Goal: Task Accomplishment & Management: Use online tool/utility

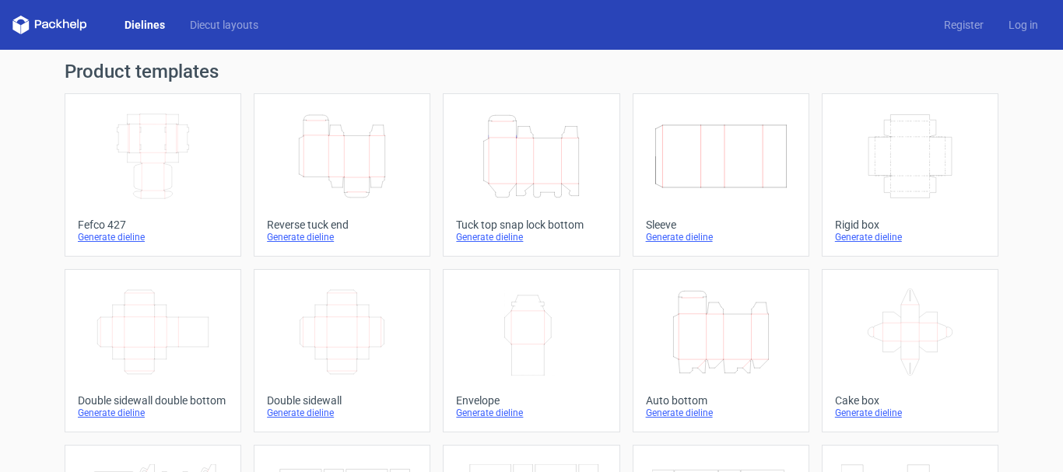
drag, startPoint x: 0, startPoint y: 0, endPoint x: 317, endPoint y: 9, distance: 316.9
click at [317, 9] on div "Dielines Diecut layouts Register Log in" at bounding box center [531, 25] width 1063 height 50
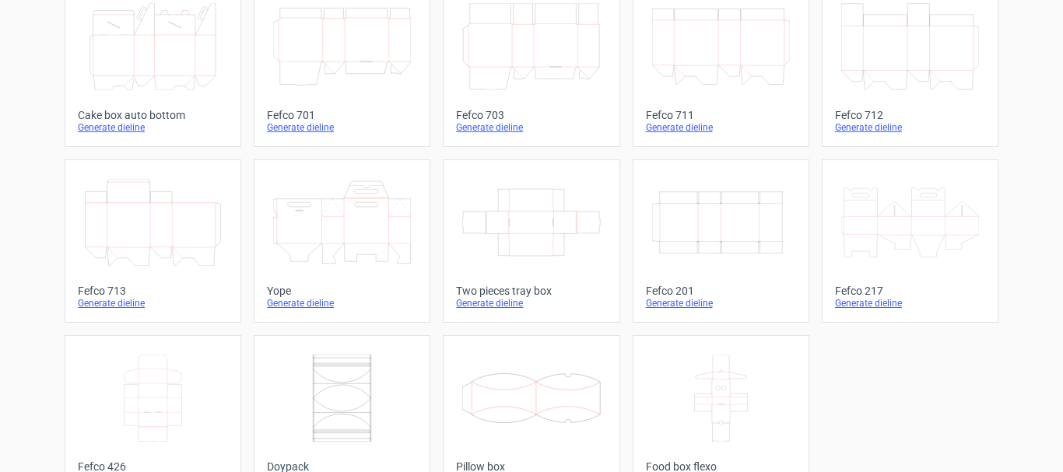
scroll to position [467, 0]
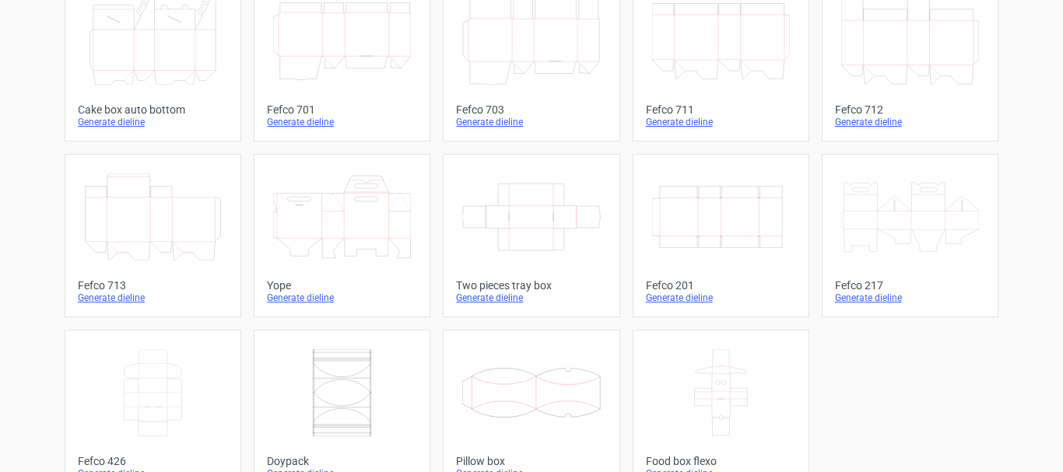
click at [691, 295] on div "Generate dieline" at bounding box center [721, 298] width 150 height 12
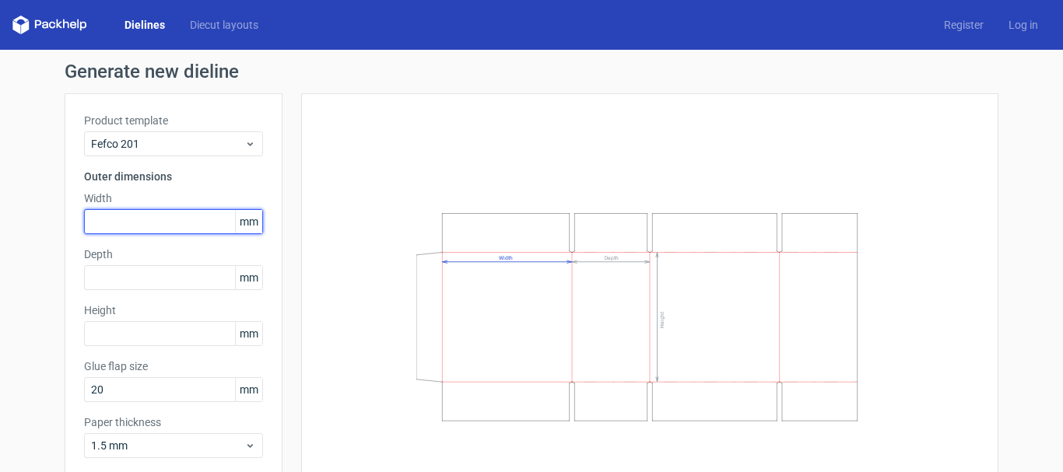
click at [145, 210] on input "text" at bounding box center [173, 221] width 179 height 25
type input "457"
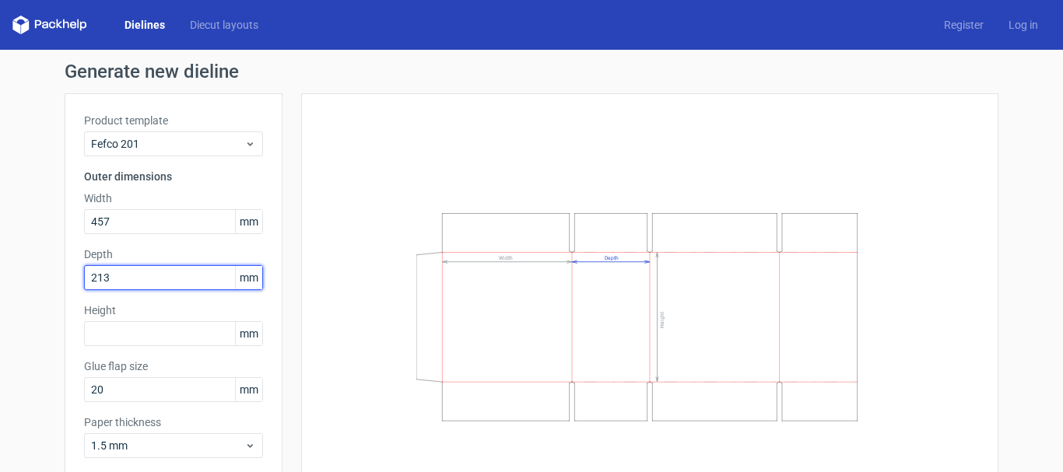
type input "213"
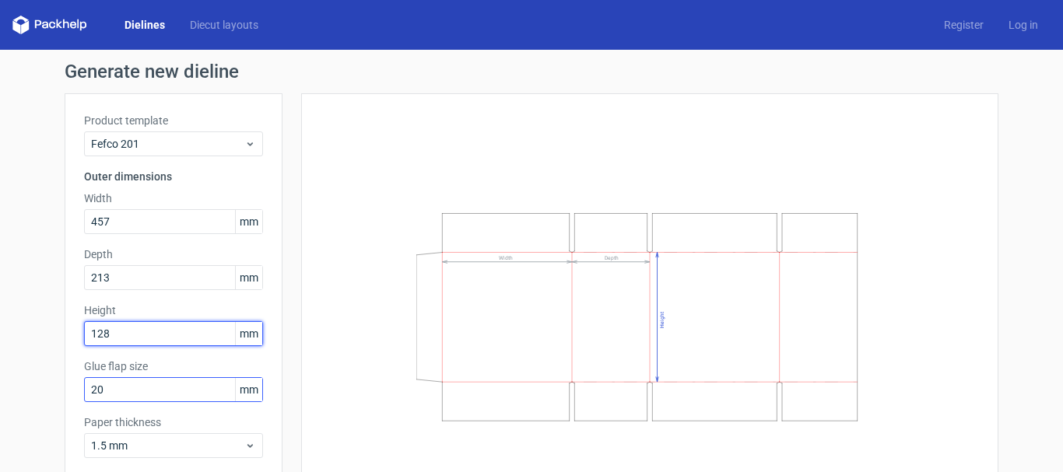
type input "128"
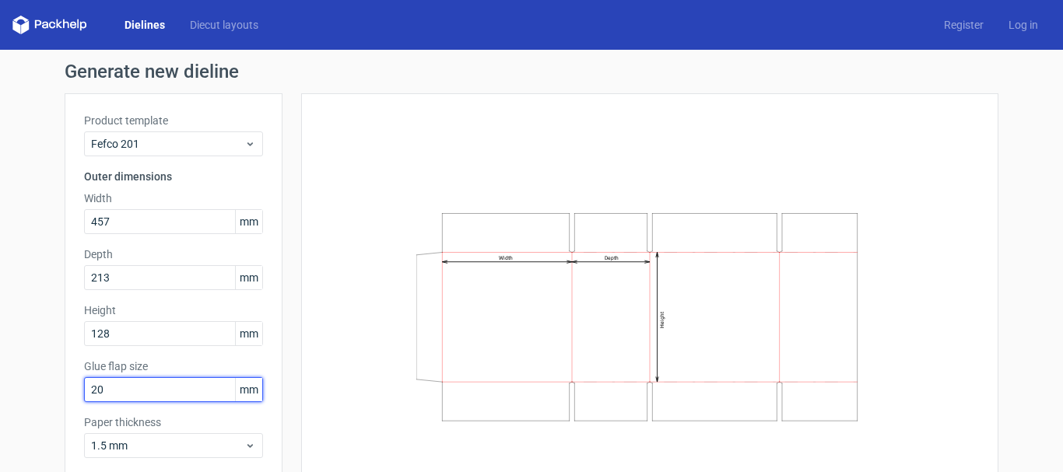
drag, startPoint x: 146, startPoint y: 389, endPoint x: 61, endPoint y: 384, distance: 85.0
click at [65, 384] on div "Product template Fefco 201 Outer dimensions Width 457 mm Depth 213 mm Height 12…" at bounding box center [174, 291] width 218 height 397
type input "30"
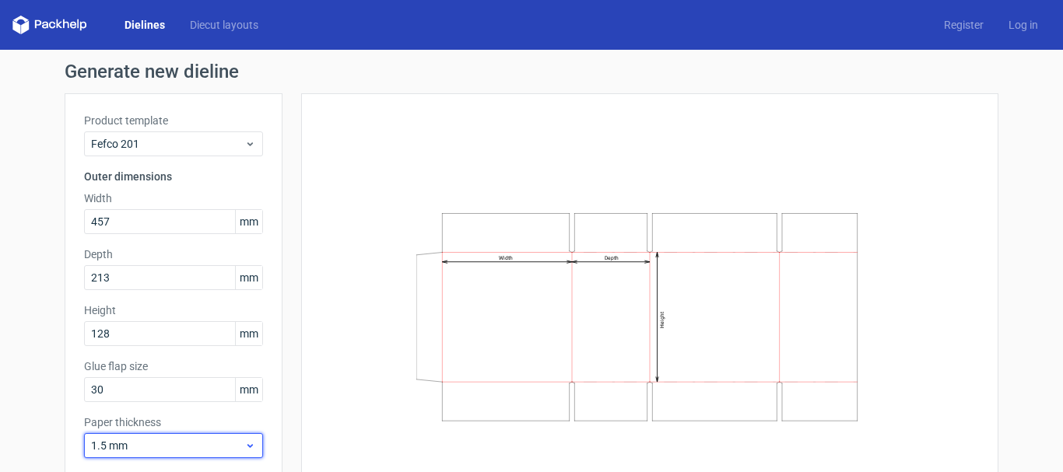
click at [138, 451] on span "1.5 mm" at bounding box center [167, 446] width 153 height 16
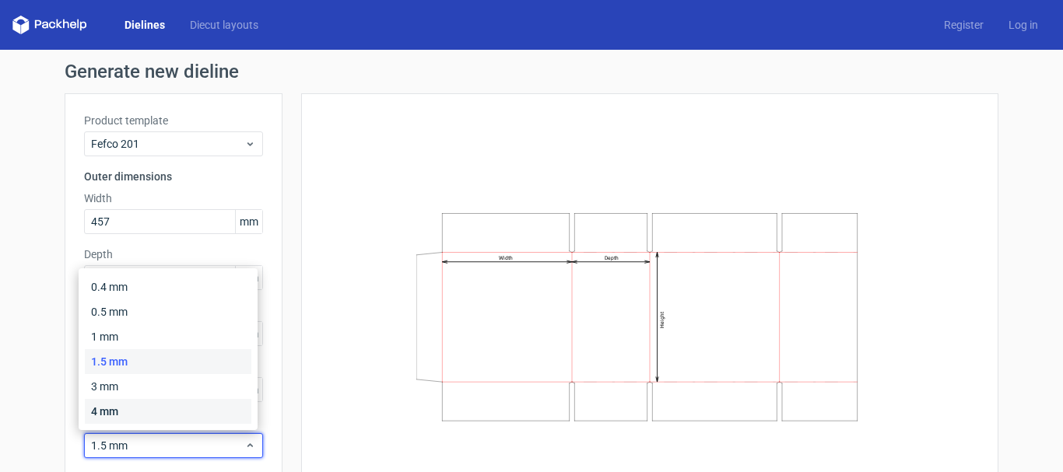
click at [139, 415] on div "4 mm" at bounding box center [168, 411] width 167 height 25
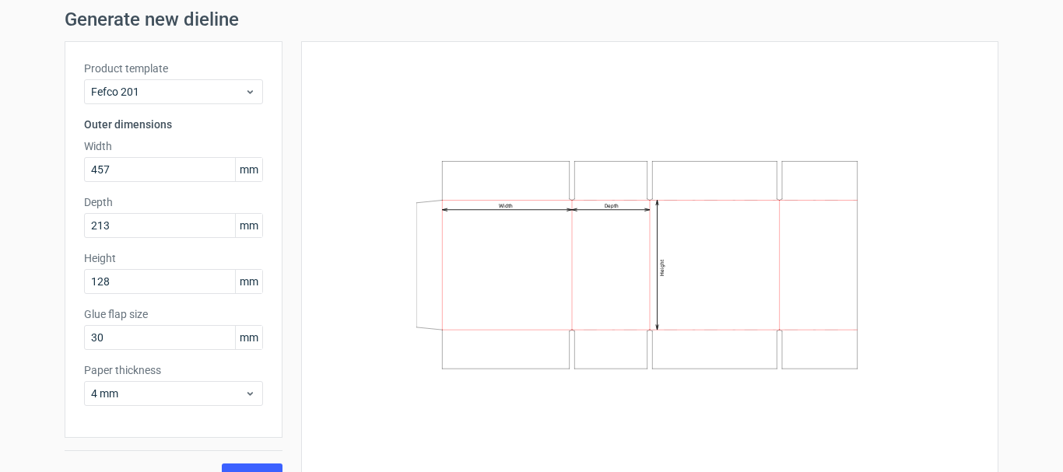
scroll to position [78, 0]
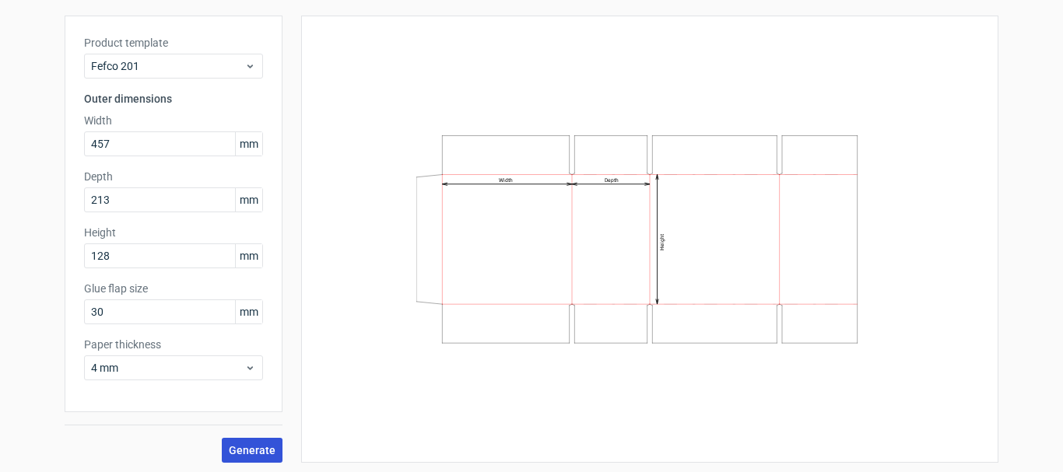
click at [233, 448] on span "Generate" at bounding box center [252, 450] width 47 height 11
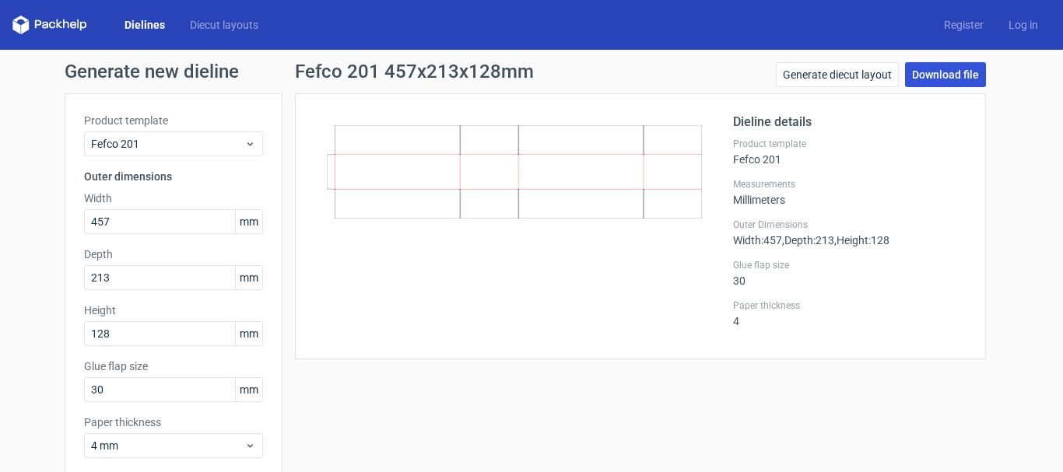
click at [928, 73] on link "Download file" at bounding box center [945, 74] width 81 height 25
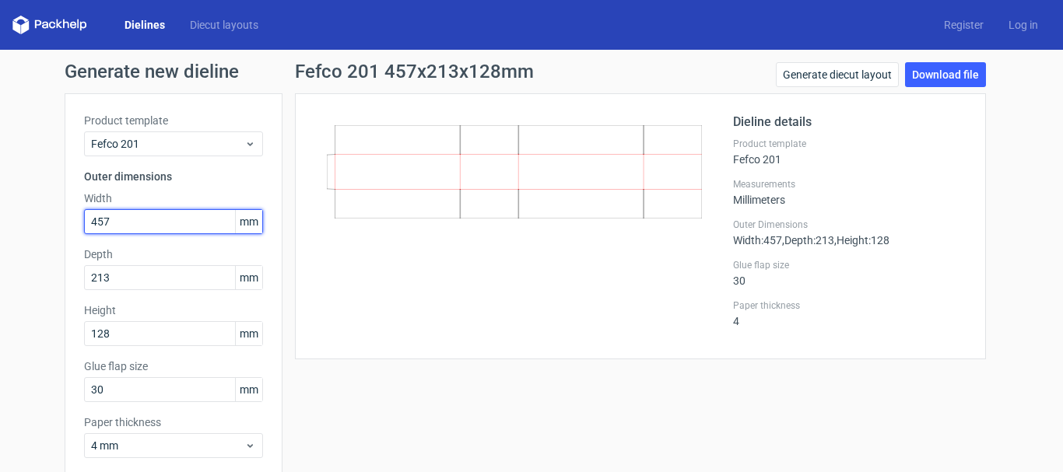
drag, startPoint x: 132, startPoint y: 225, endPoint x: 1, endPoint y: 227, distance: 130.8
click at [1, 227] on div "Generate new dieline Product template Fefco 201 Outer dimensions Width 457 mm D…" at bounding box center [531, 302] width 1063 height 504
type input "307"
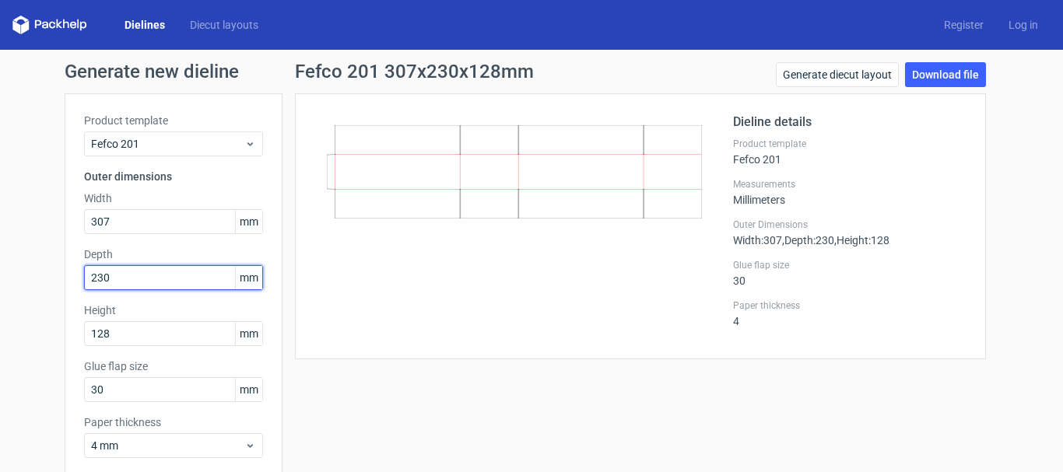
type input "230"
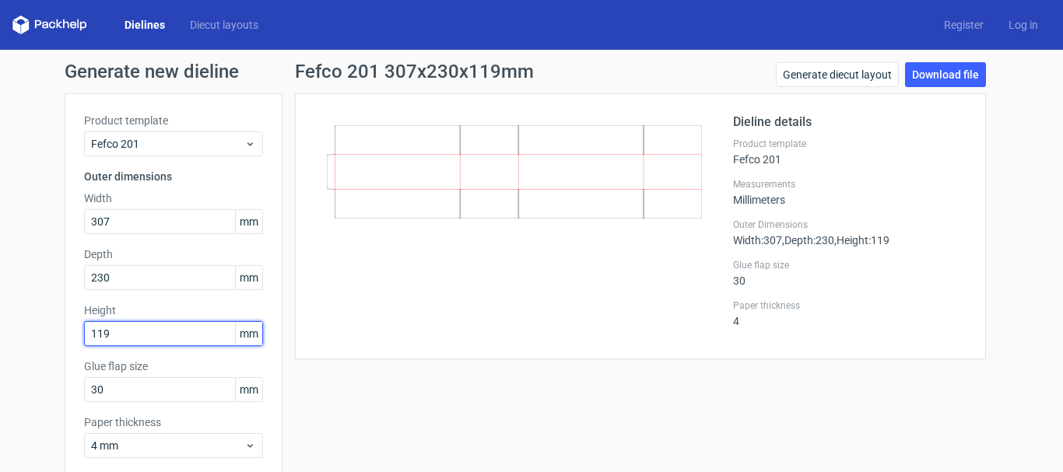
type input "119"
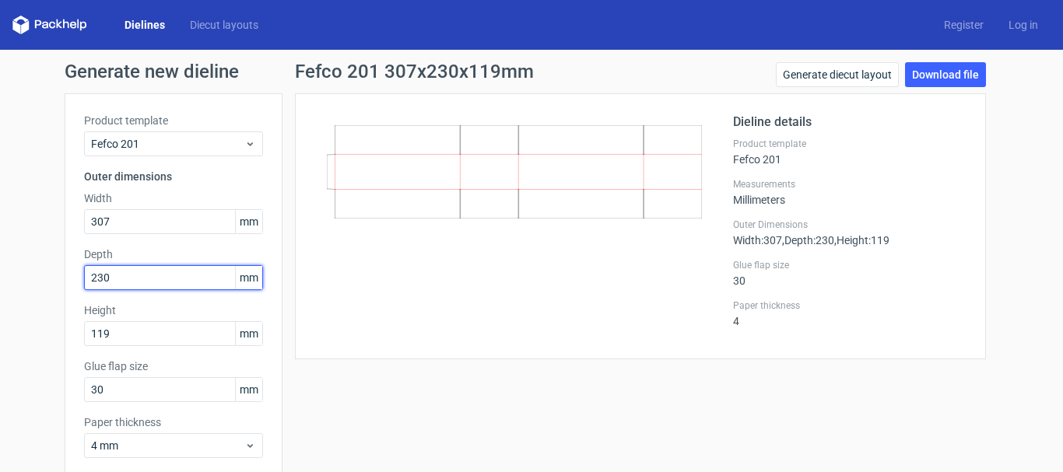
scroll to position [78, 0]
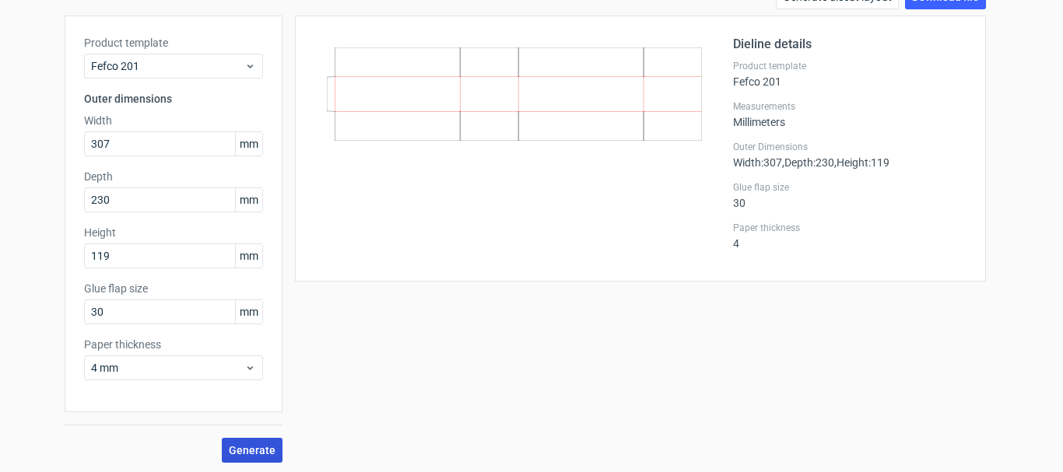
click at [251, 445] on span "Generate" at bounding box center [252, 450] width 47 height 11
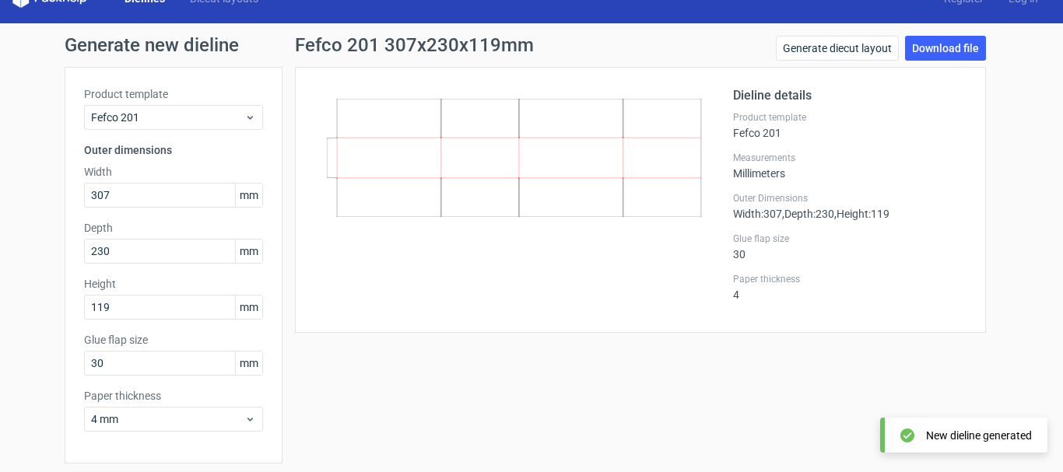
scroll to position [0, 0]
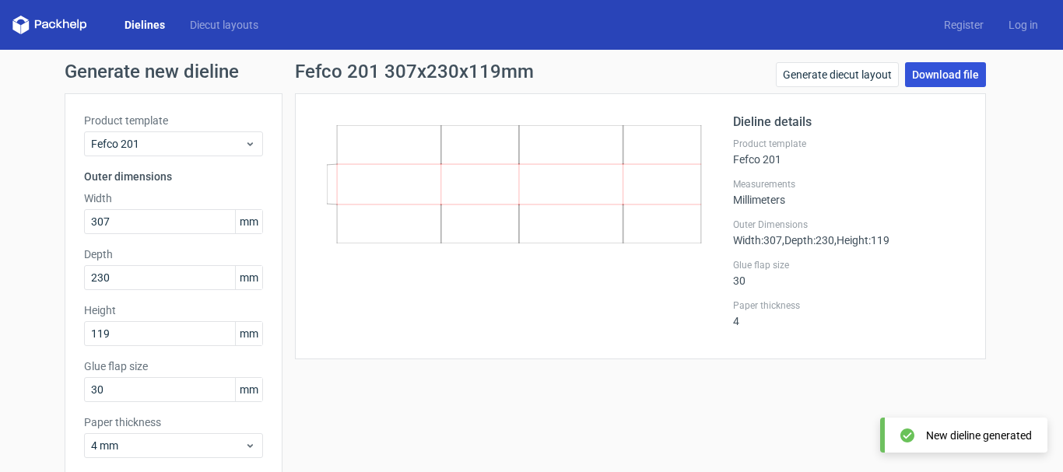
click at [935, 67] on link "Download file" at bounding box center [945, 74] width 81 height 25
